Goal: Information Seeking & Learning: Learn about a topic

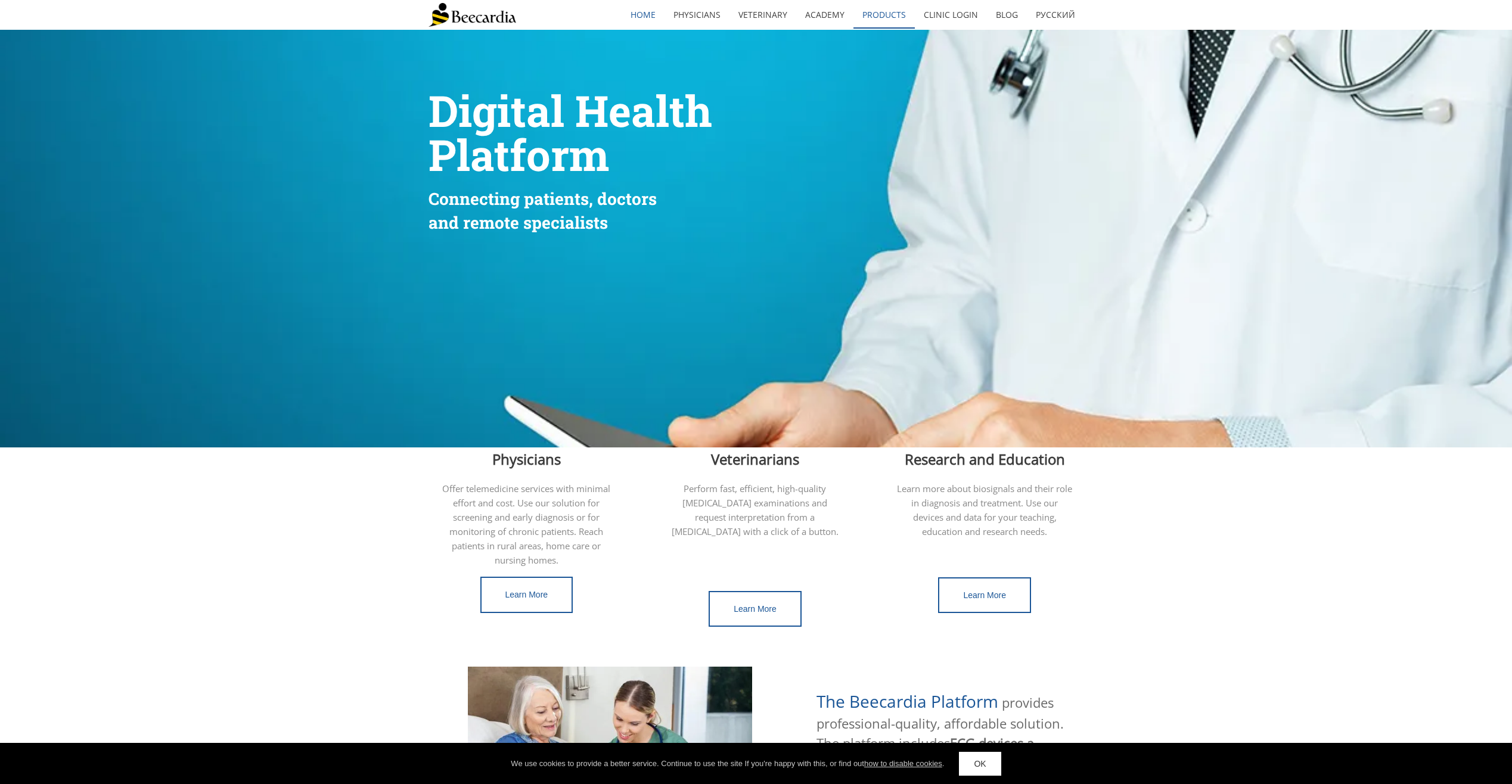
click at [878, 14] on link "Products" at bounding box center [884, 14] width 61 height 28
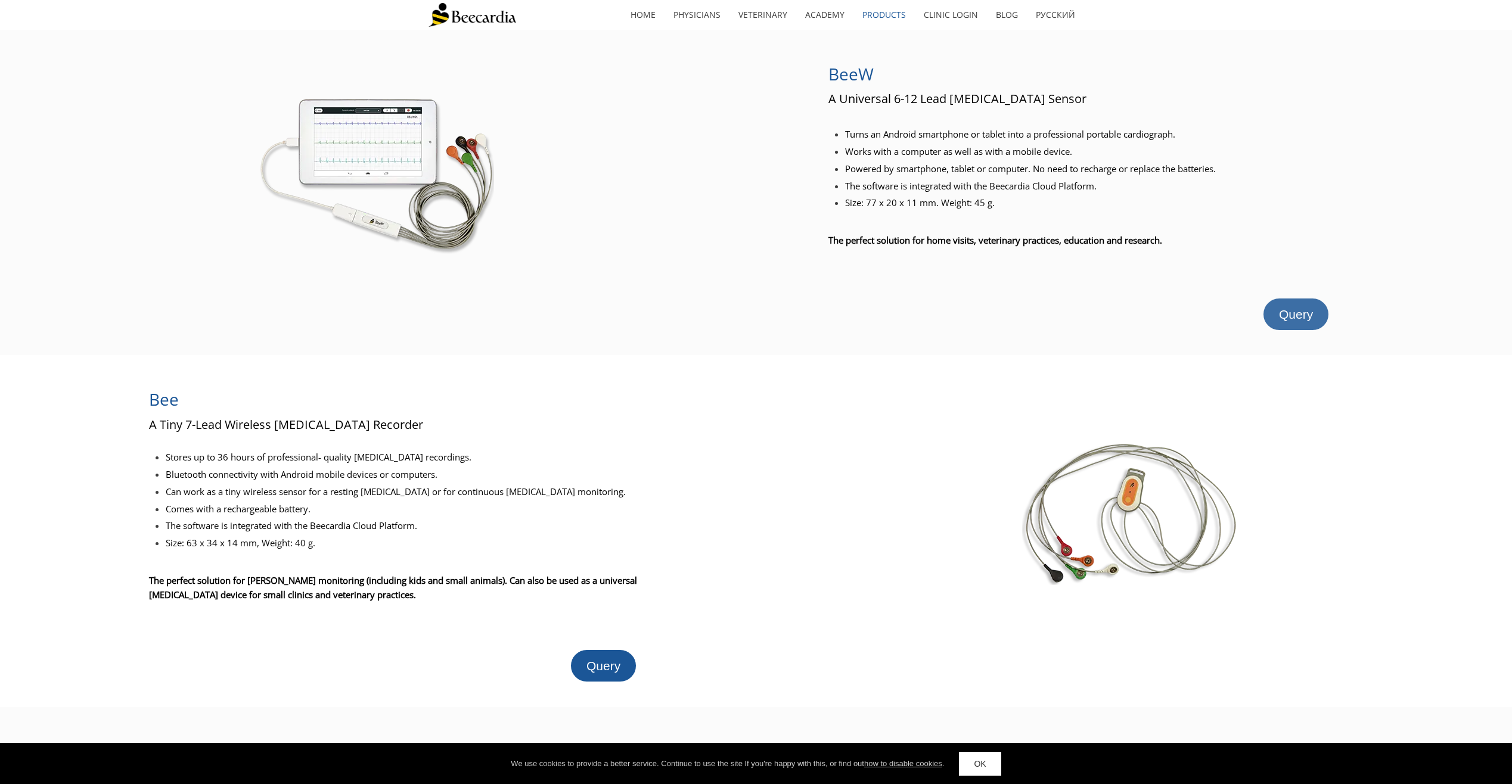
click at [1287, 316] on span "Query" at bounding box center [1296, 314] width 34 height 13
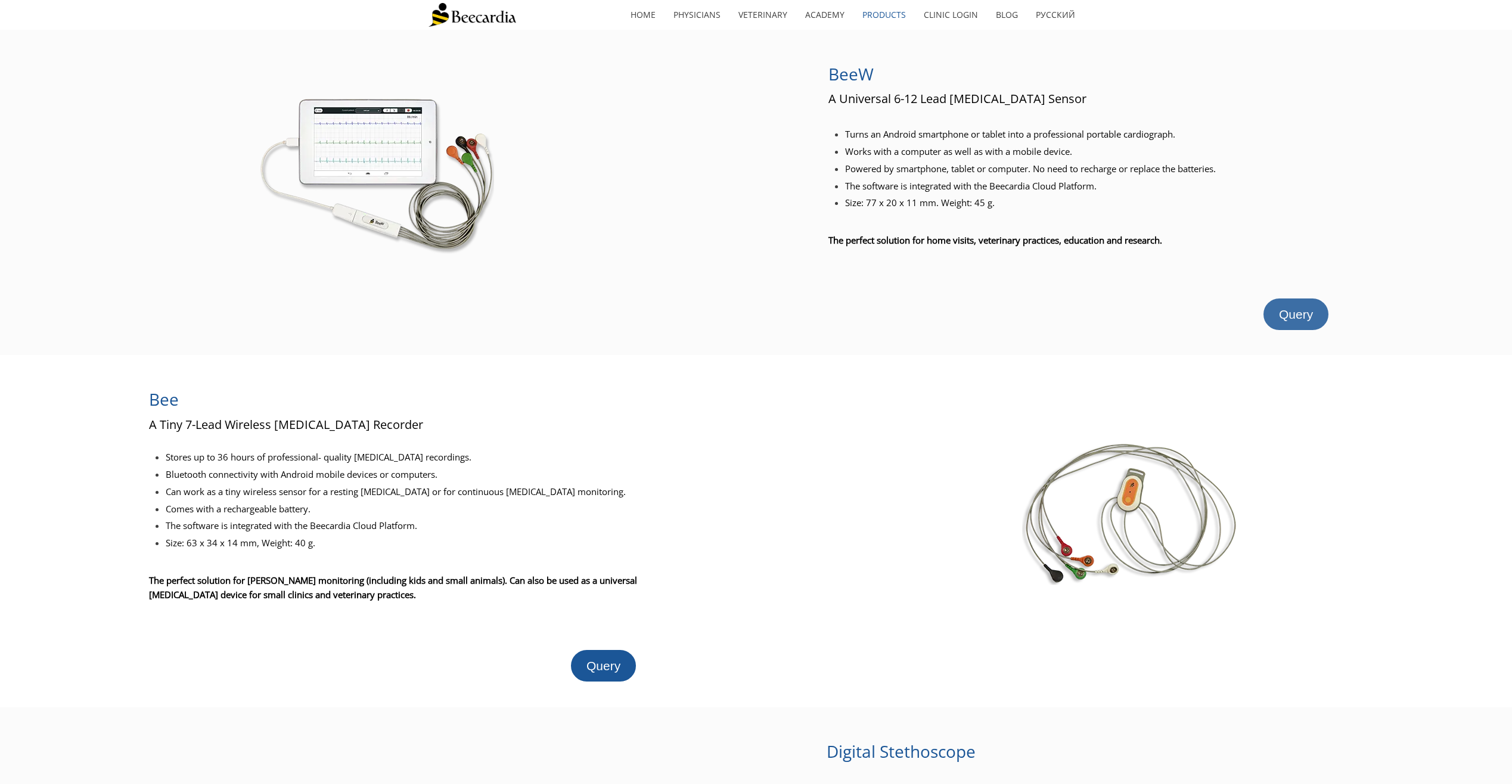
click at [1299, 309] on span "Query" at bounding box center [1296, 314] width 34 height 13
